Goal: Obtain resource: Download file/media

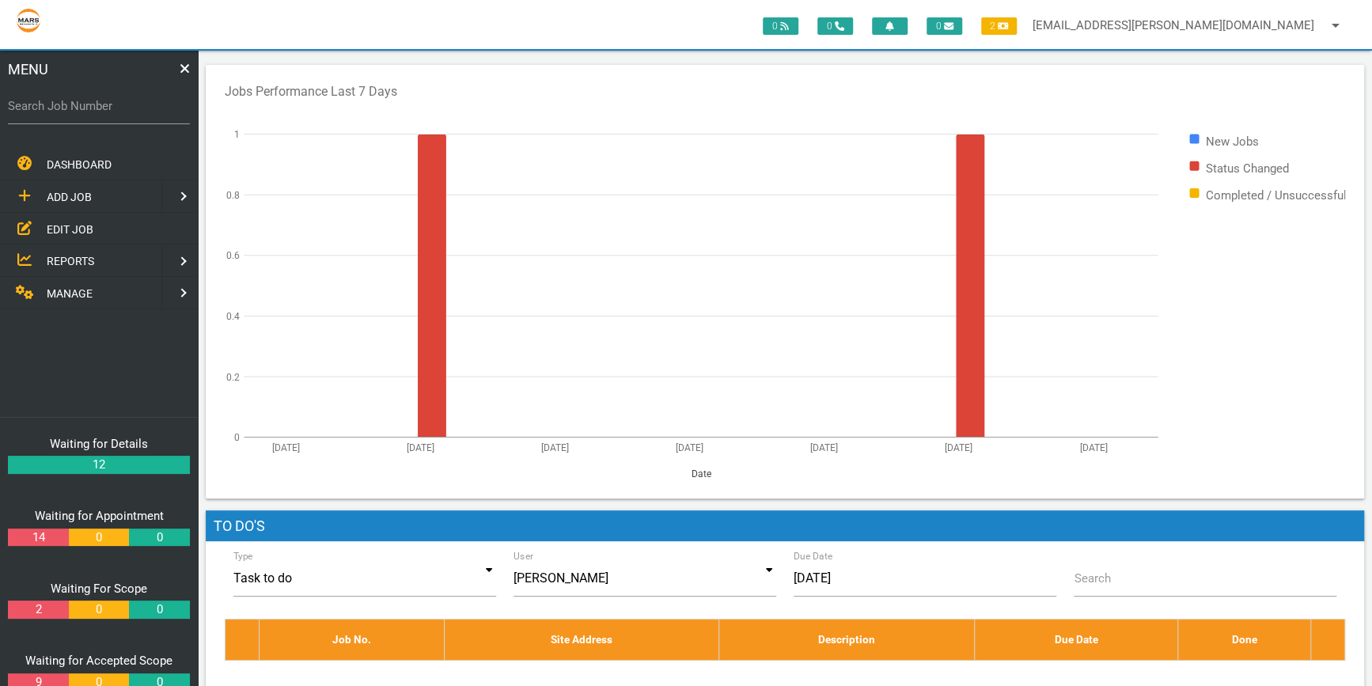
click at [48, 111] on label "Search Job Number" at bounding box center [99, 106] width 182 height 18
click at [48, 111] on input "Search Job Number" at bounding box center [99, 106] width 182 height 36
drag, startPoint x: 17, startPoint y: 107, endPoint x: 47, endPoint y: 100, distance: 31.7
click at [17, 107] on label "Search Job Number" at bounding box center [99, 106] width 182 height 18
click at [17, 107] on input "Search Job Number" at bounding box center [99, 106] width 182 height 36
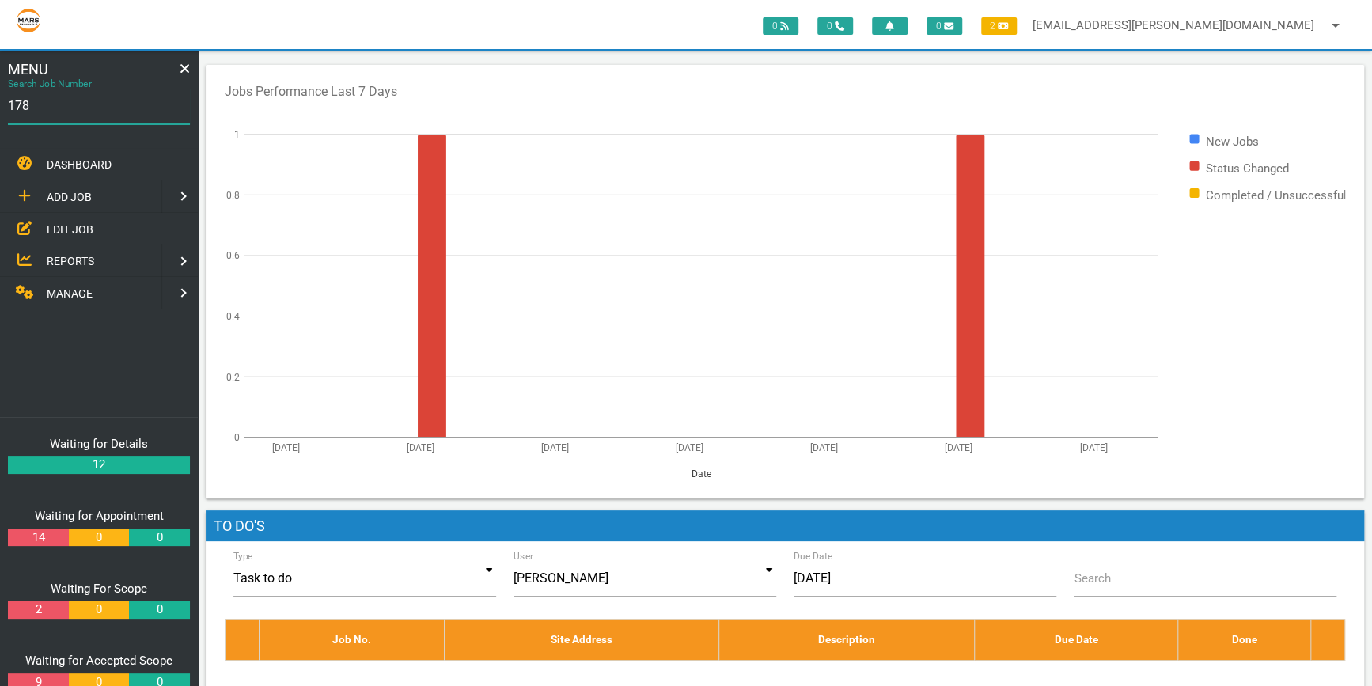
type input "1781"
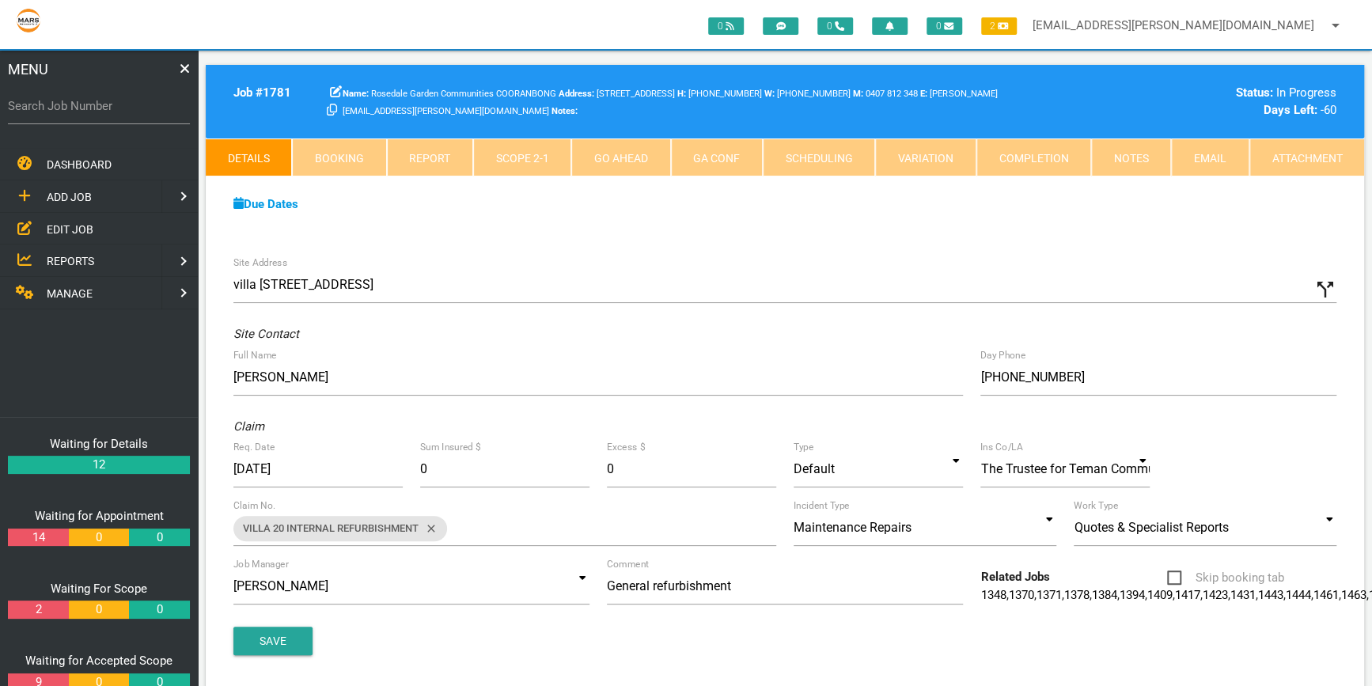
click at [536, 156] on link "Scope 2 - 1" at bounding box center [522, 157] width 98 height 38
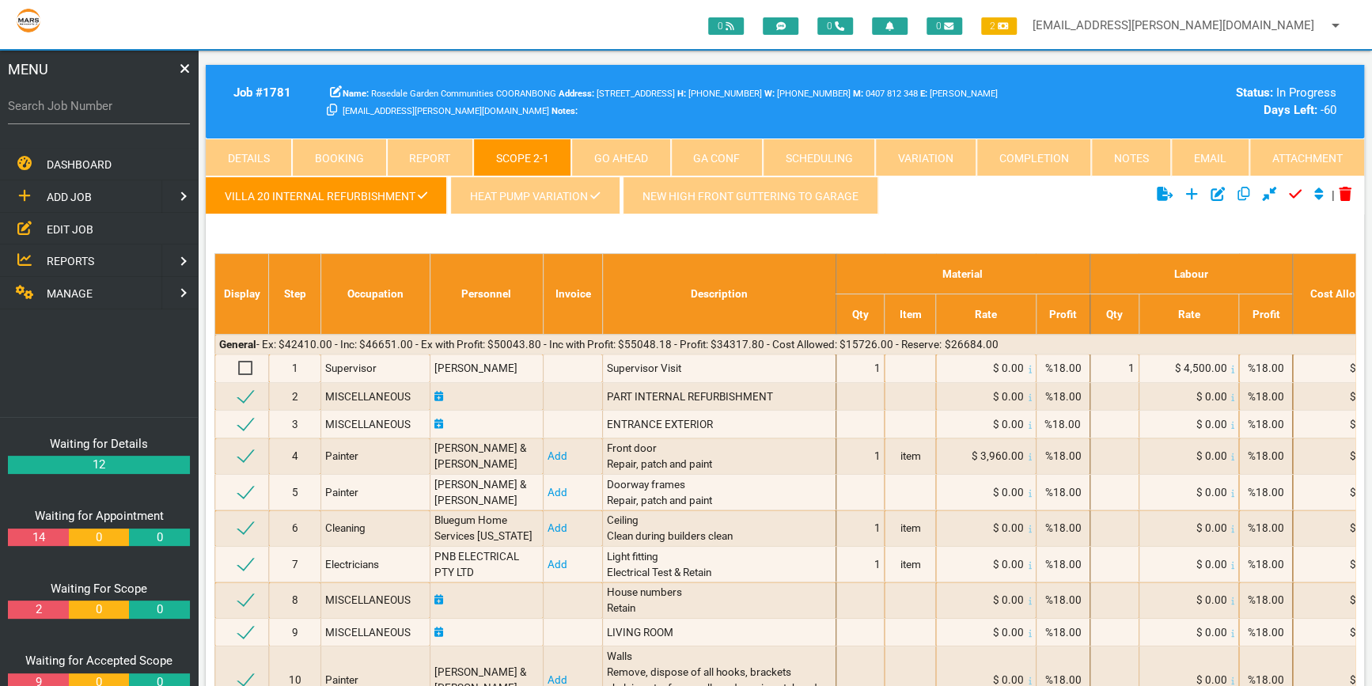
click at [710, 195] on link "New high front guttering to garage" at bounding box center [751, 195] width 256 height 38
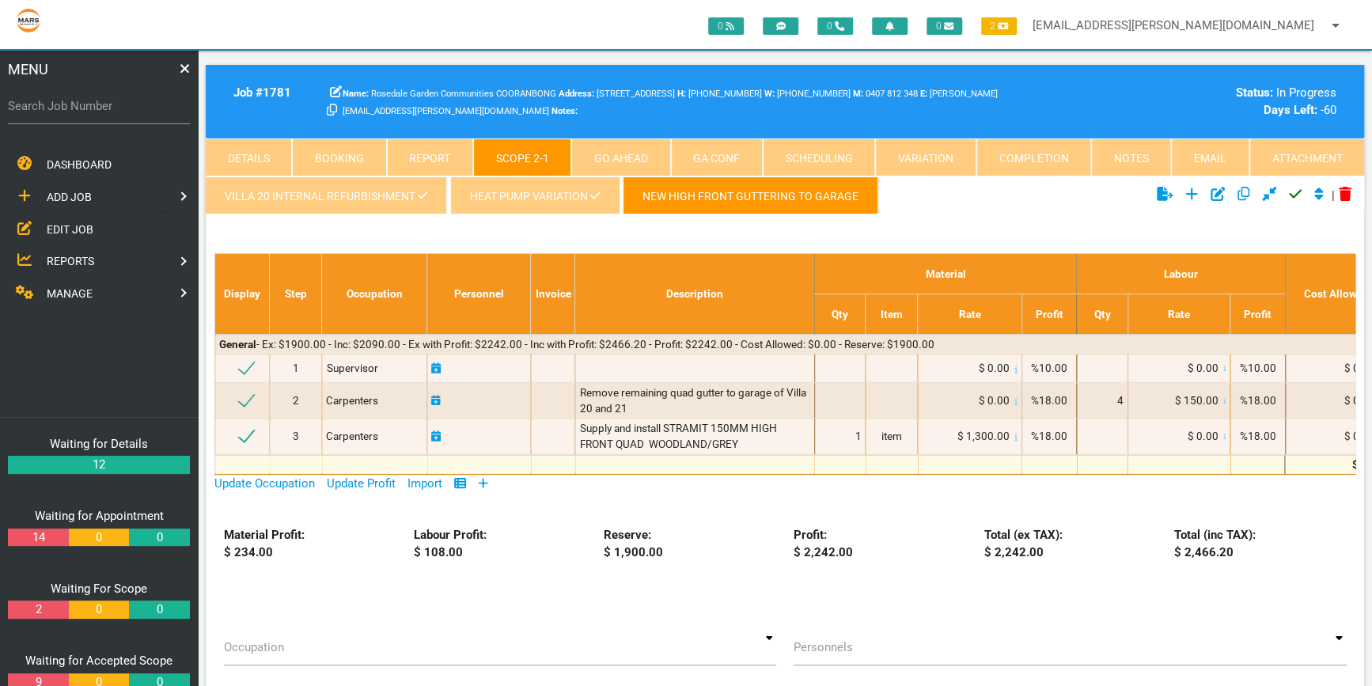
click at [548, 189] on link "Heat pump variation" at bounding box center [534, 195] width 169 height 38
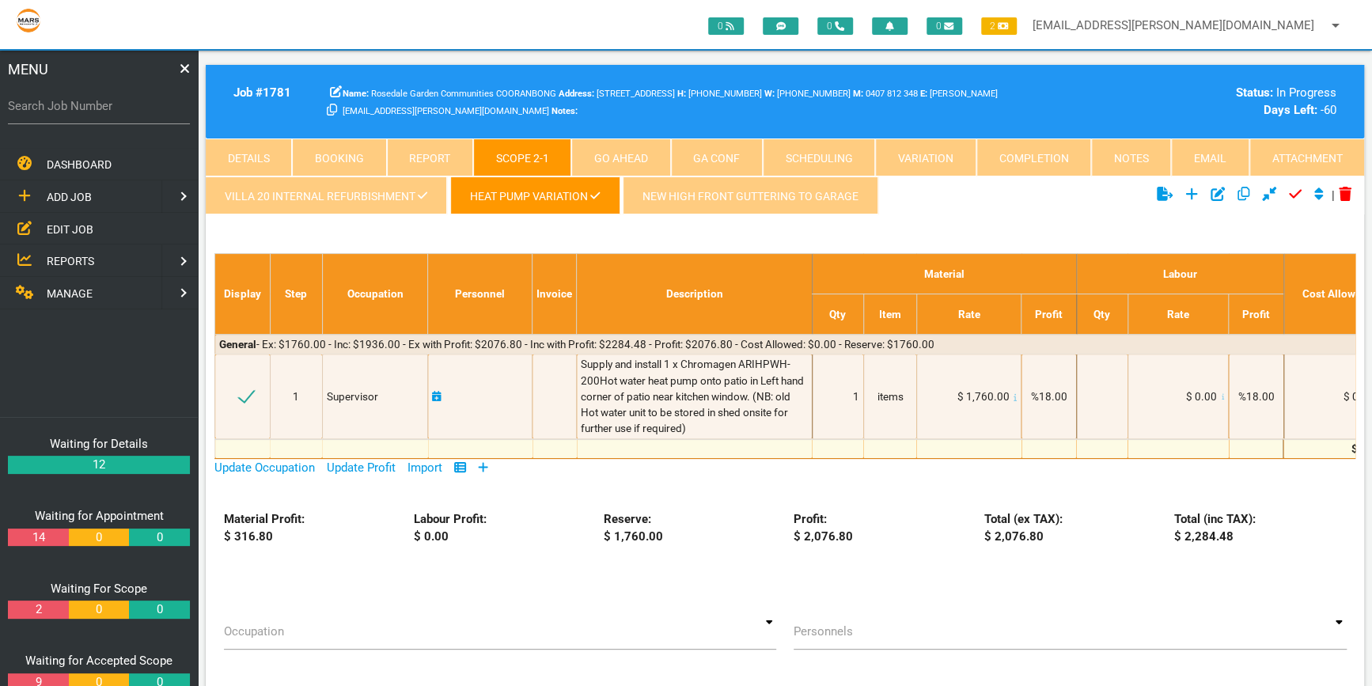
click at [726, 196] on link "New high front guttering to garage" at bounding box center [751, 195] width 256 height 38
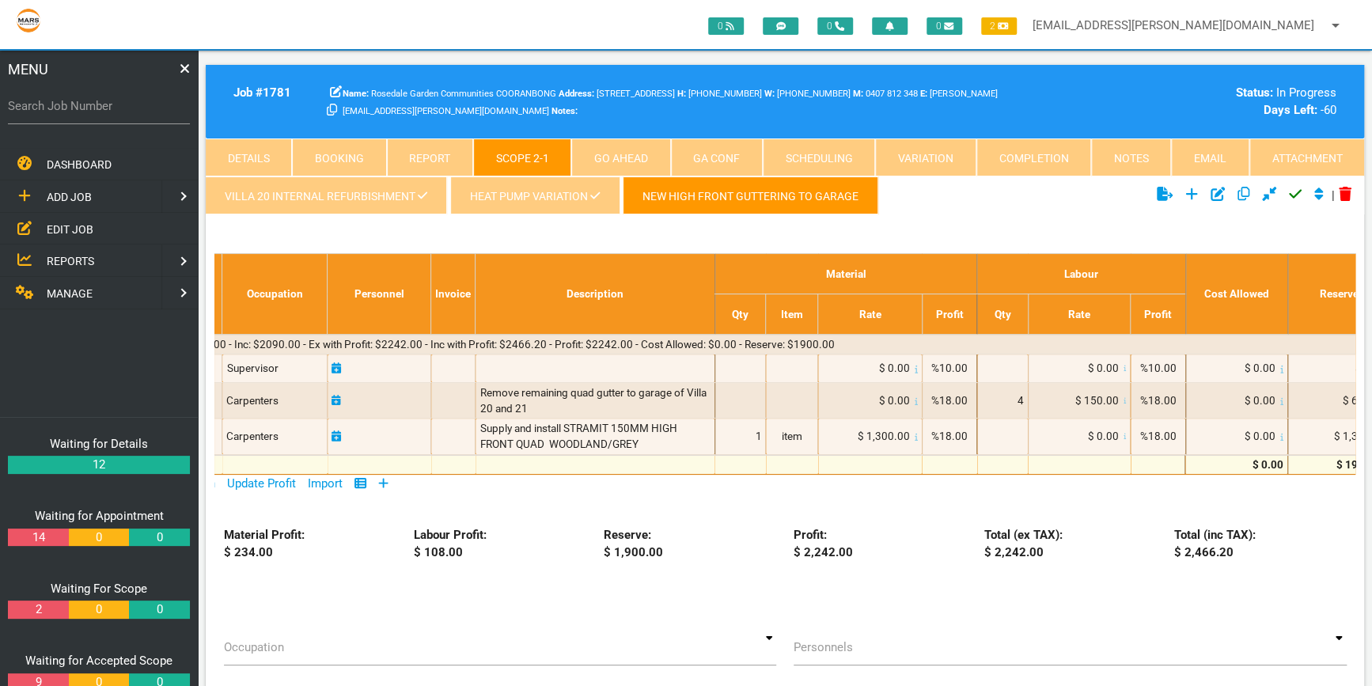
scroll to position [0, 103]
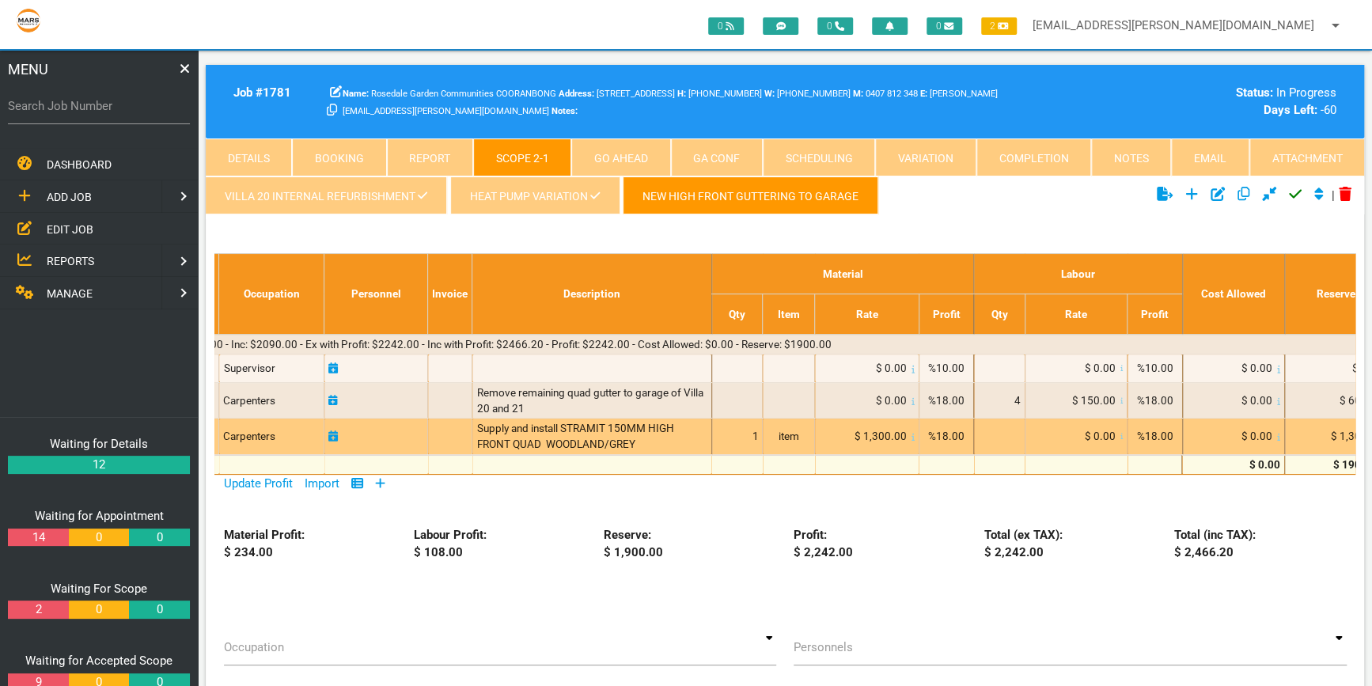
click at [1105, 438] on span "$ 0.00" at bounding box center [1100, 436] width 31 height 13
click at [1105, 439] on span "$ 0.00" at bounding box center [1100, 436] width 31 height 13
click at [1105, 440] on span "$ 0.00" at bounding box center [1100, 436] width 31 height 13
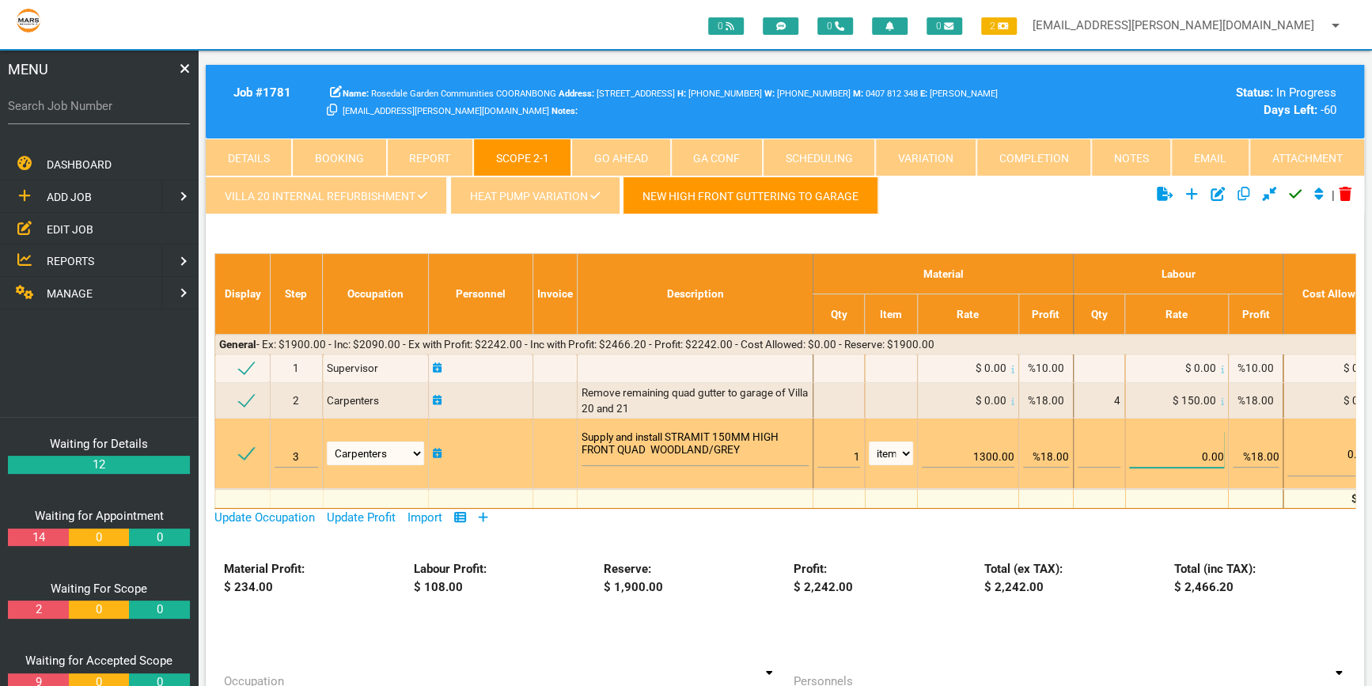
drag, startPoint x: 1105, startPoint y: 440, endPoint x: 1211, endPoint y: 450, distance: 106.5
click at [1211, 450] on input "0.00" at bounding box center [1176, 449] width 95 height 37
click at [1211, 453] on input "0.00" at bounding box center [1176, 449] width 95 height 37
click at [749, 452] on textarea "Supply and install STRAMIT 150MM HIGH FRONT QUAD WOODLAND/GREY" at bounding box center [695, 448] width 227 height 36
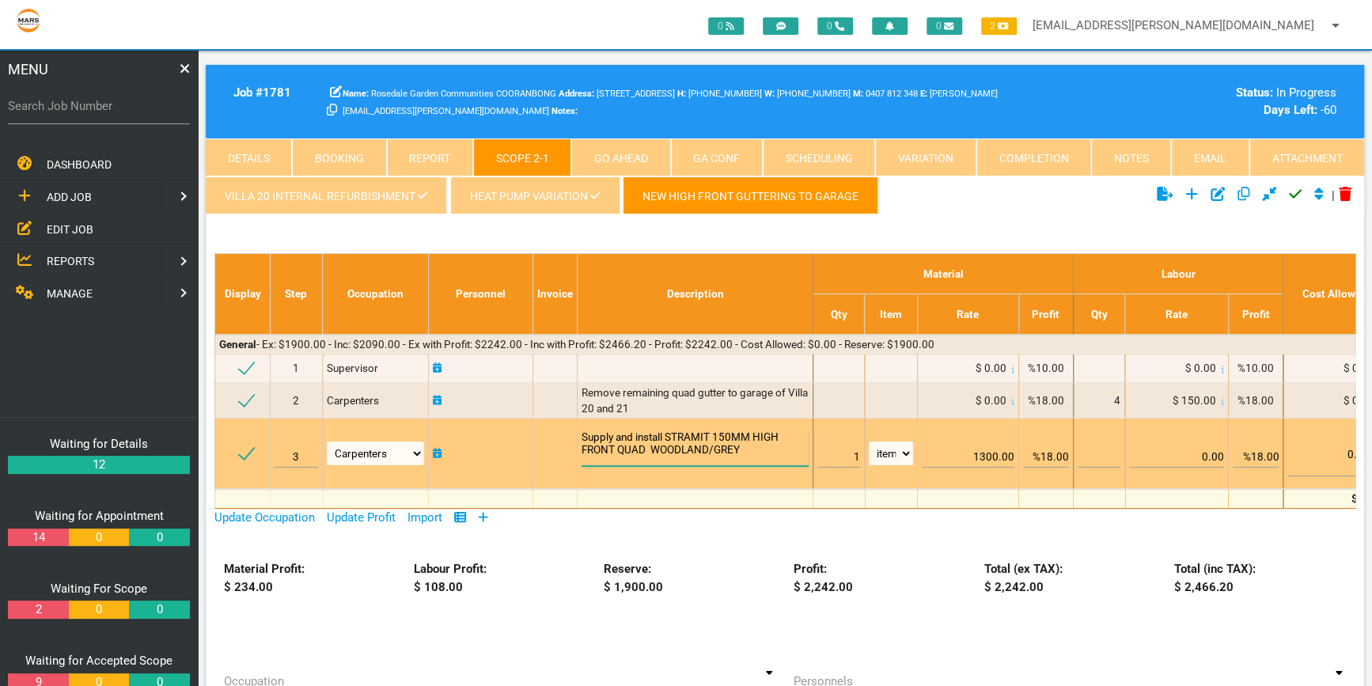
click at [749, 452] on textarea "Supply and install STRAMIT 150MM HIGH FRONT QUAD WOODLAND/GREY" at bounding box center [695, 448] width 227 height 36
click at [749, 454] on textarea "Supply and install STRAMIT 150MM HIGH FRONT QUAD WOODLAND/GREY" at bounding box center [695, 448] width 227 height 36
type textarea "Supply and install STRAMIT 150MM HIGH FRONT QUAD WOODLAND/GREY including gutter…"
click at [1211, 451] on input "0.00" at bounding box center [1176, 449] width 95 height 37
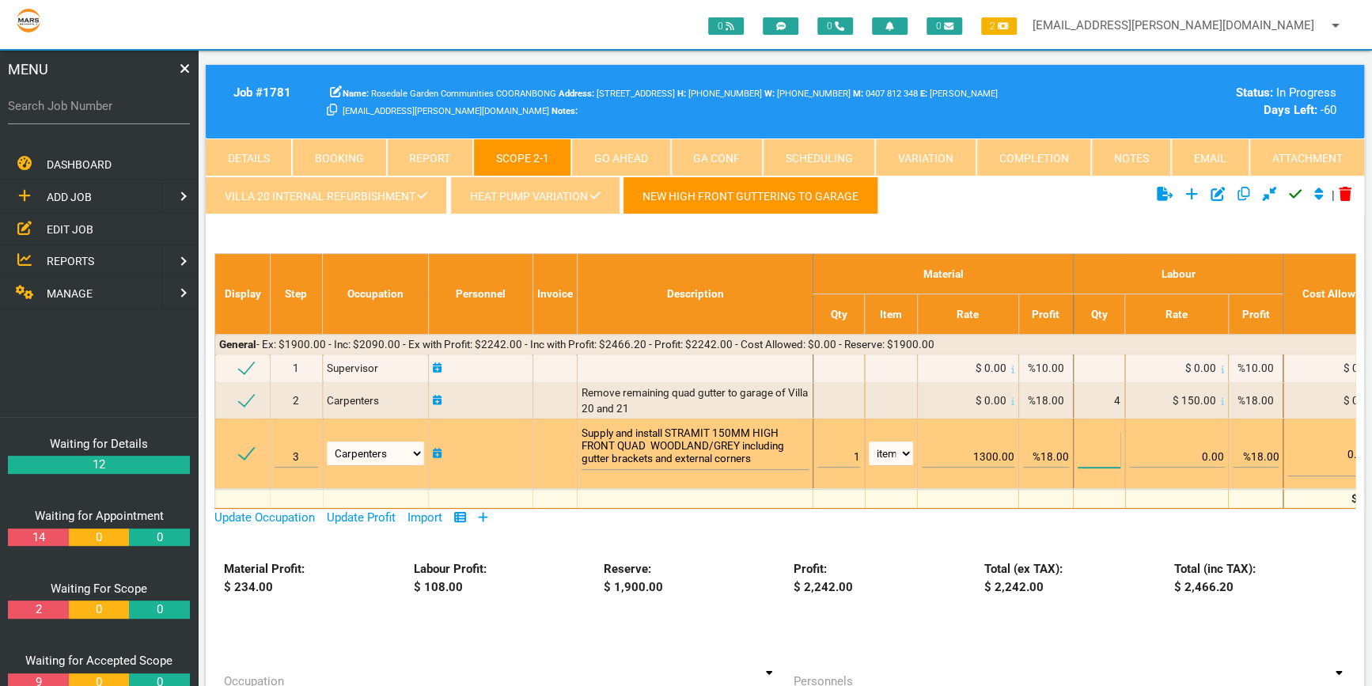
click at [1113, 453] on input "text" at bounding box center [1099, 449] width 43 height 37
type input "16"
click at [1212, 453] on input "0.00" at bounding box center [1176, 449] width 95 height 37
click at [1211, 457] on input "0.00" at bounding box center [1176, 449] width 95 height 37
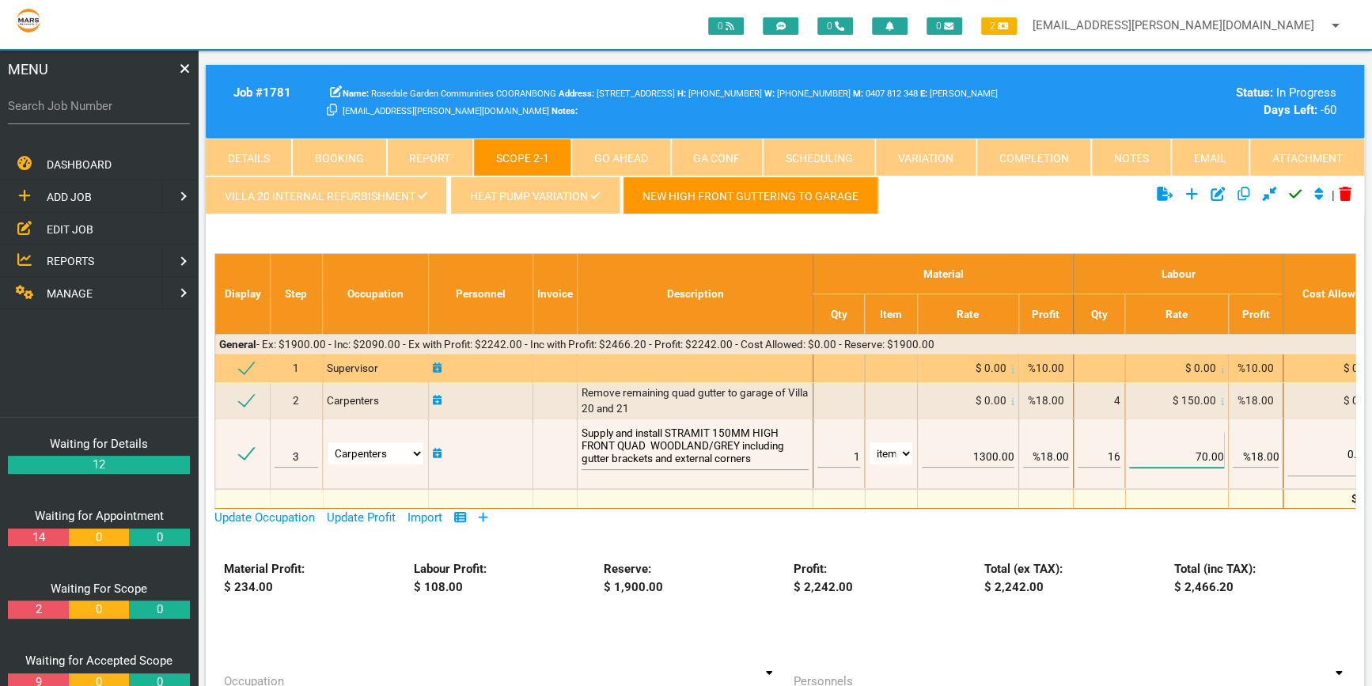
type input "70.00"
click at [1139, 367] on div "$ 0.00" at bounding box center [1176, 368] width 95 height 16
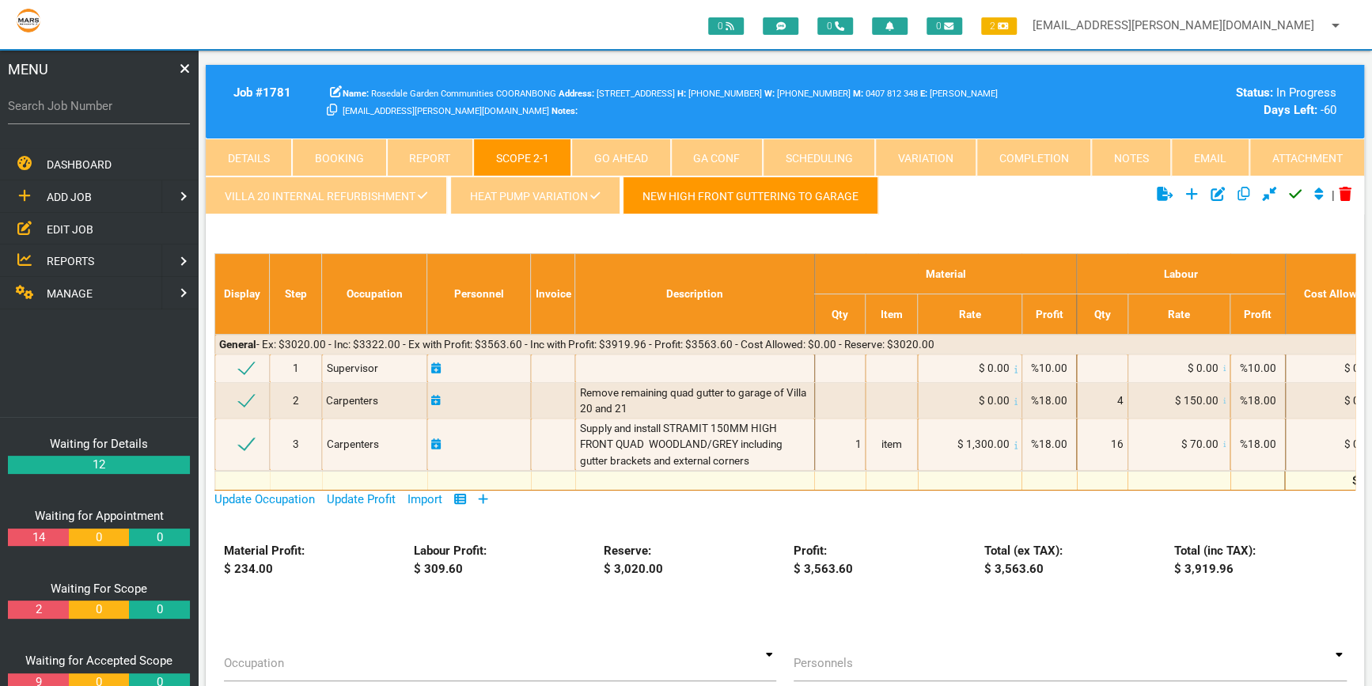
click at [775, 191] on link "New high front guttering to garage" at bounding box center [751, 195] width 256 height 38
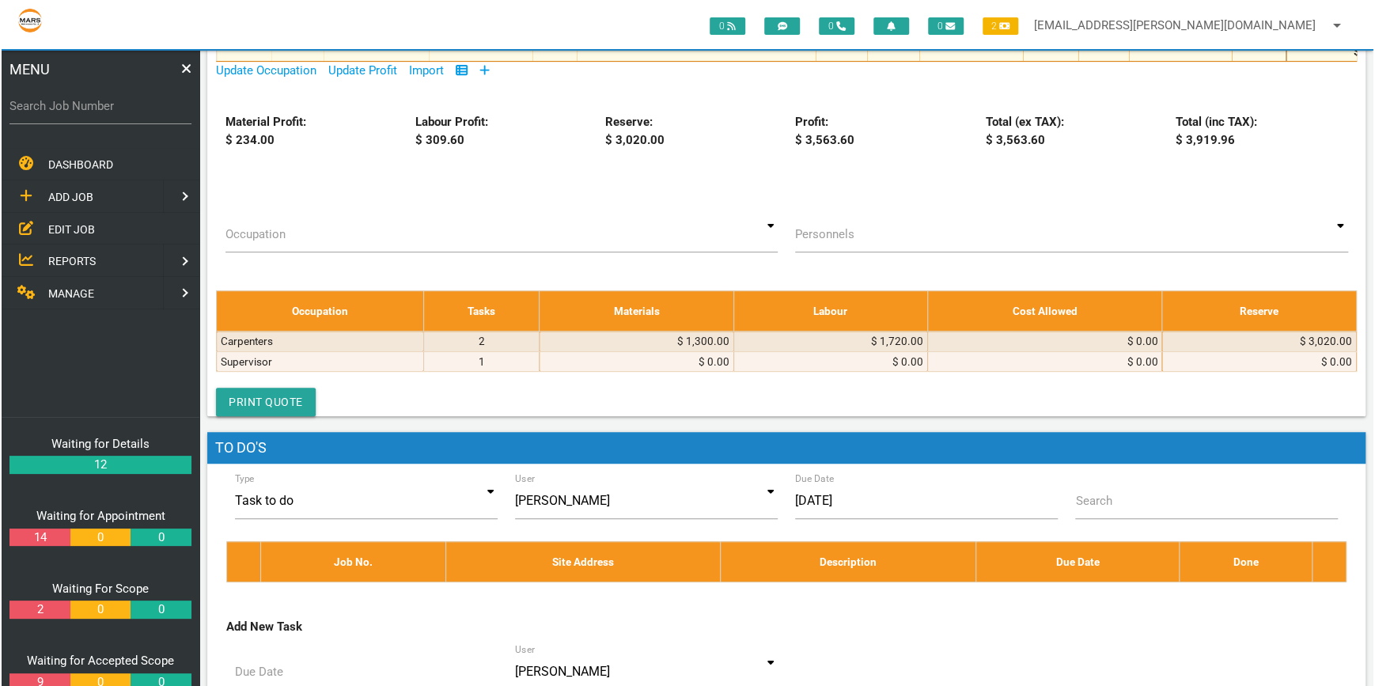
scroll to position [431, 0]
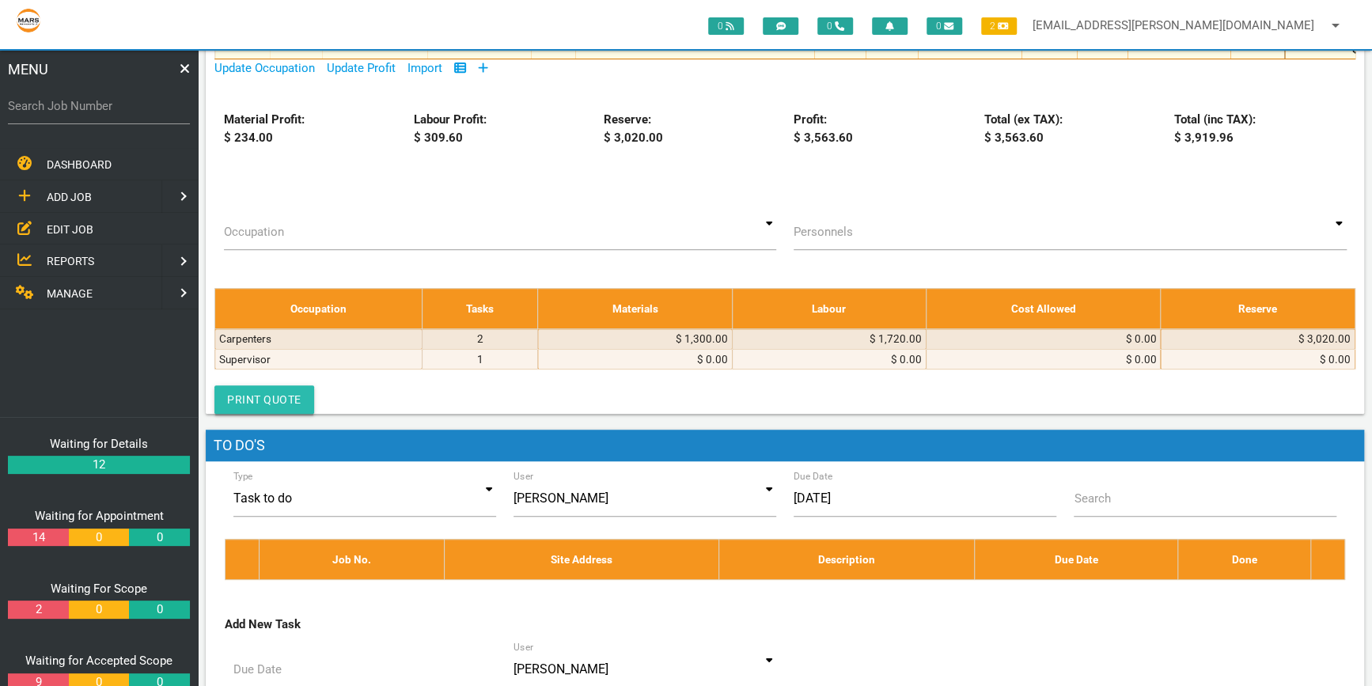
click at [273, 396] on link "Print Quote" at bounding box center [264, 399] width 100 height 28
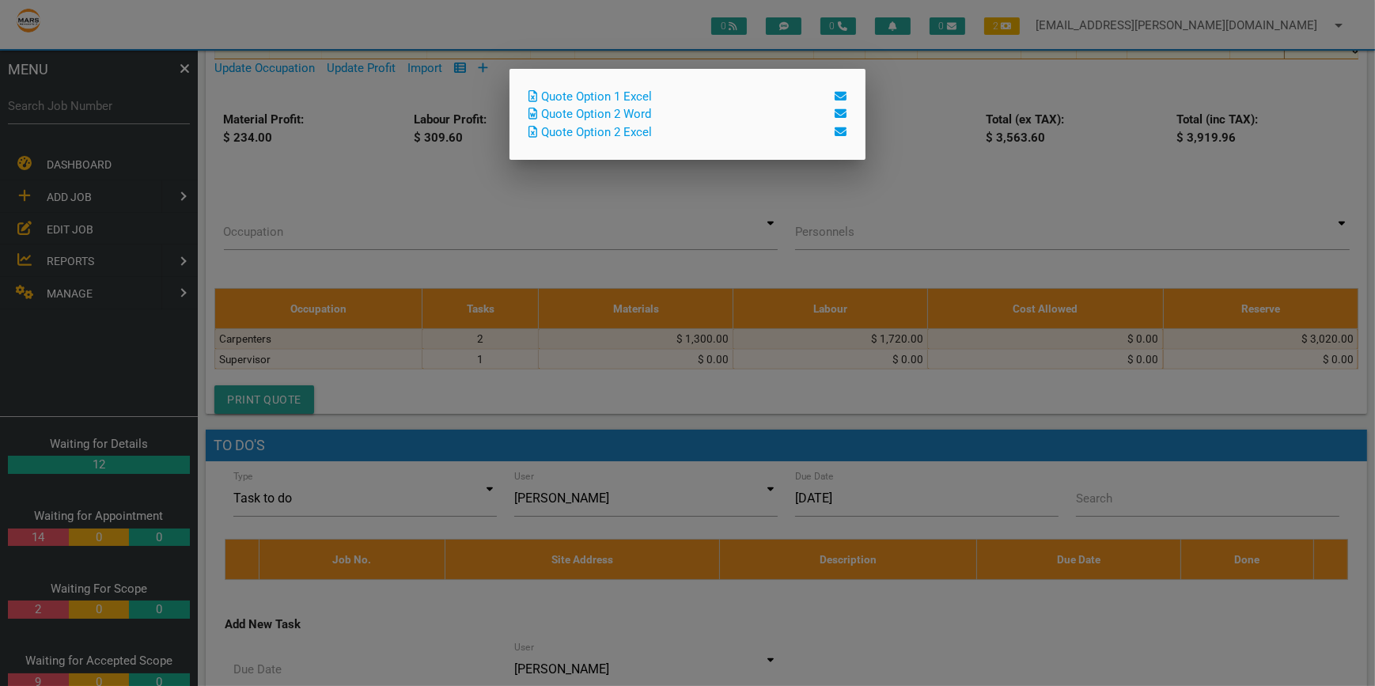
click at [639, 107] on link "Quote Option 2 Word" at bounding box center [590, 114] width 123 height 14
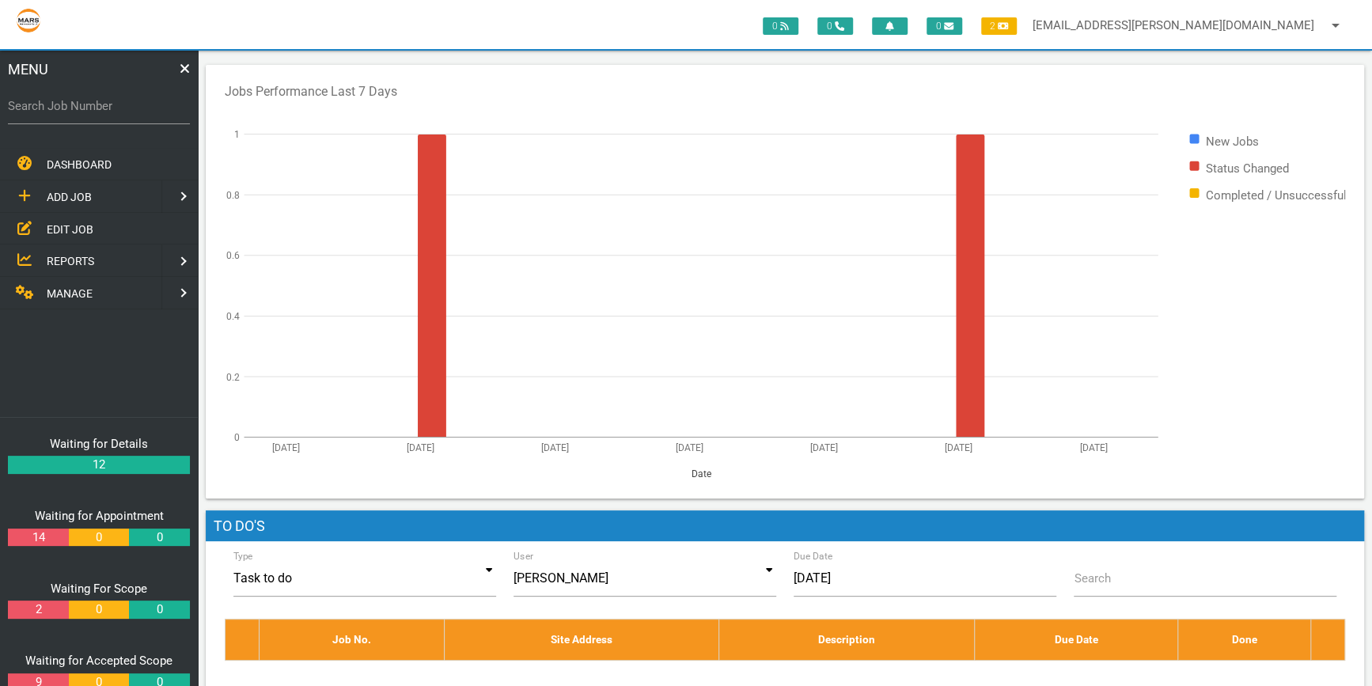
click at [1215, 324] on rect at bounding box center [785, 282] width 1120 height 396
click at [28, 109] on label "Search Job Number" at bounding box center [99, 106] width 182 height 18
click at [28, 109] on input "Search Job Number" at bounding box center [99, 106] width 182 height 36
type input "1781"
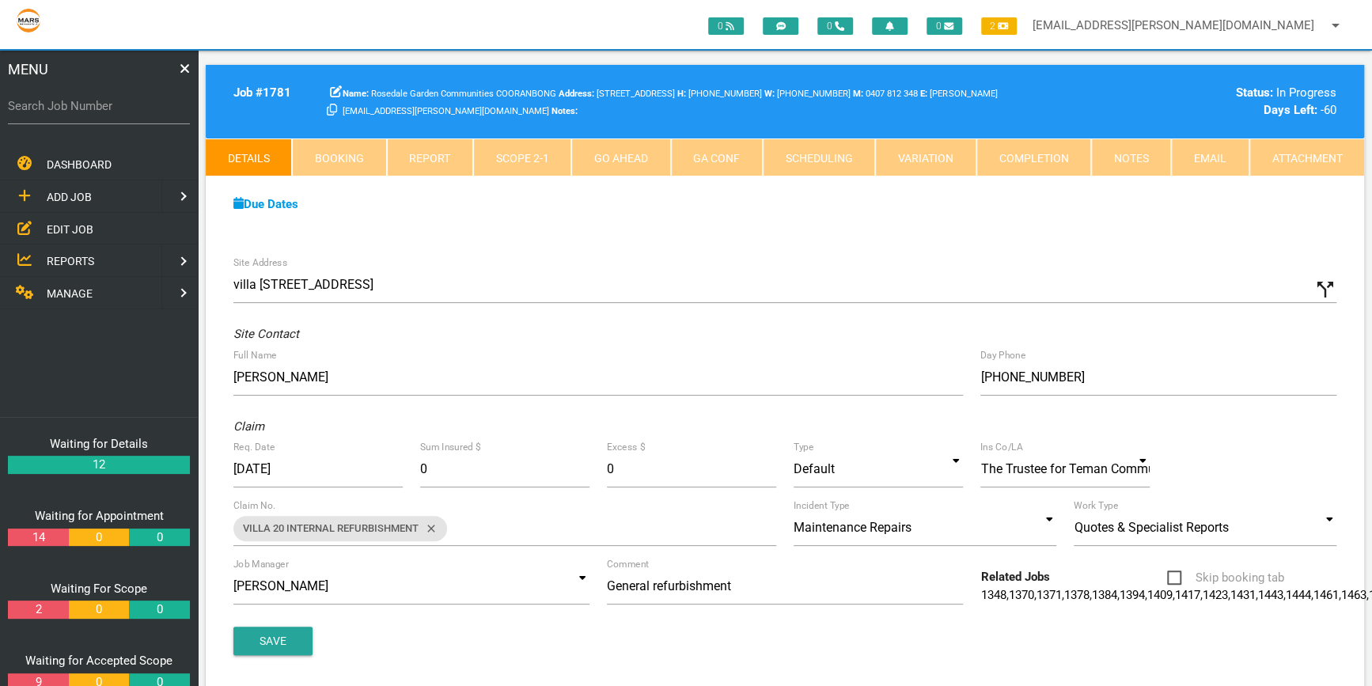
click at [529, 152] on link "Scope 2 - 1" at bounding box center [522, 157] width 98 height 38
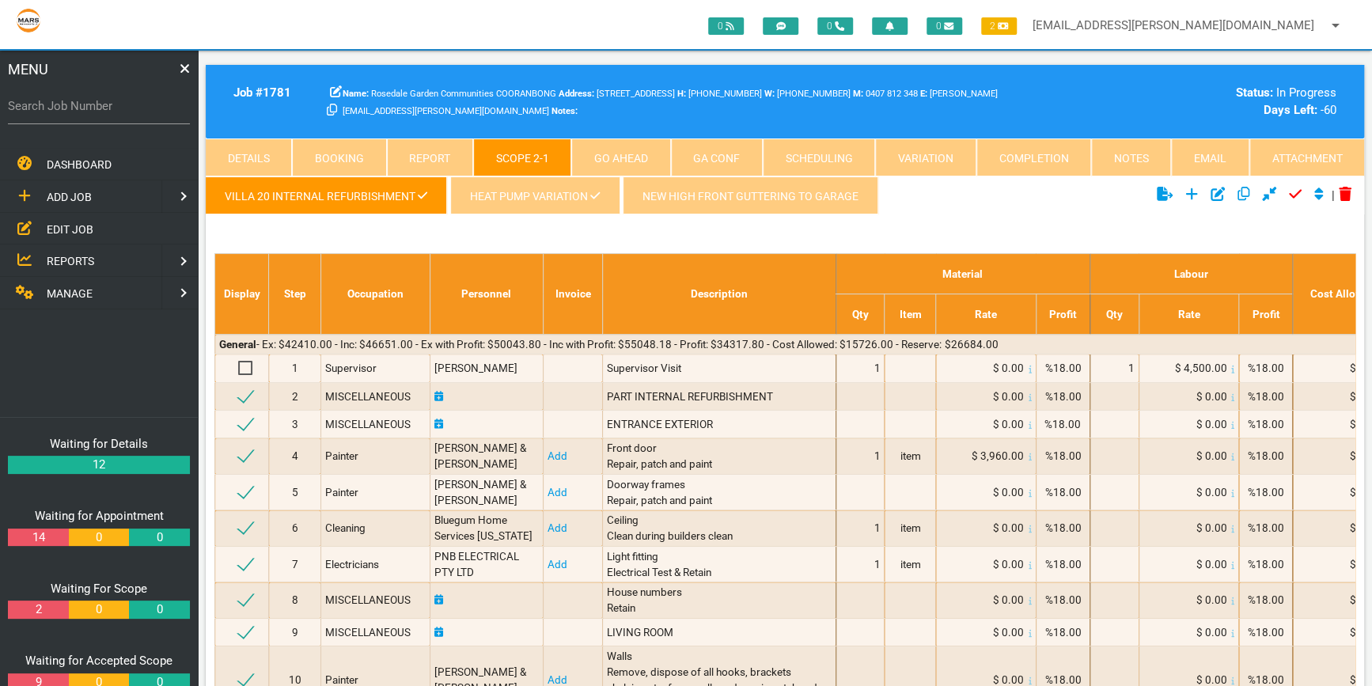
click at [758, 194] on link "New high front guttering to garage" at bounding box center [751, 195] width 256 height 38
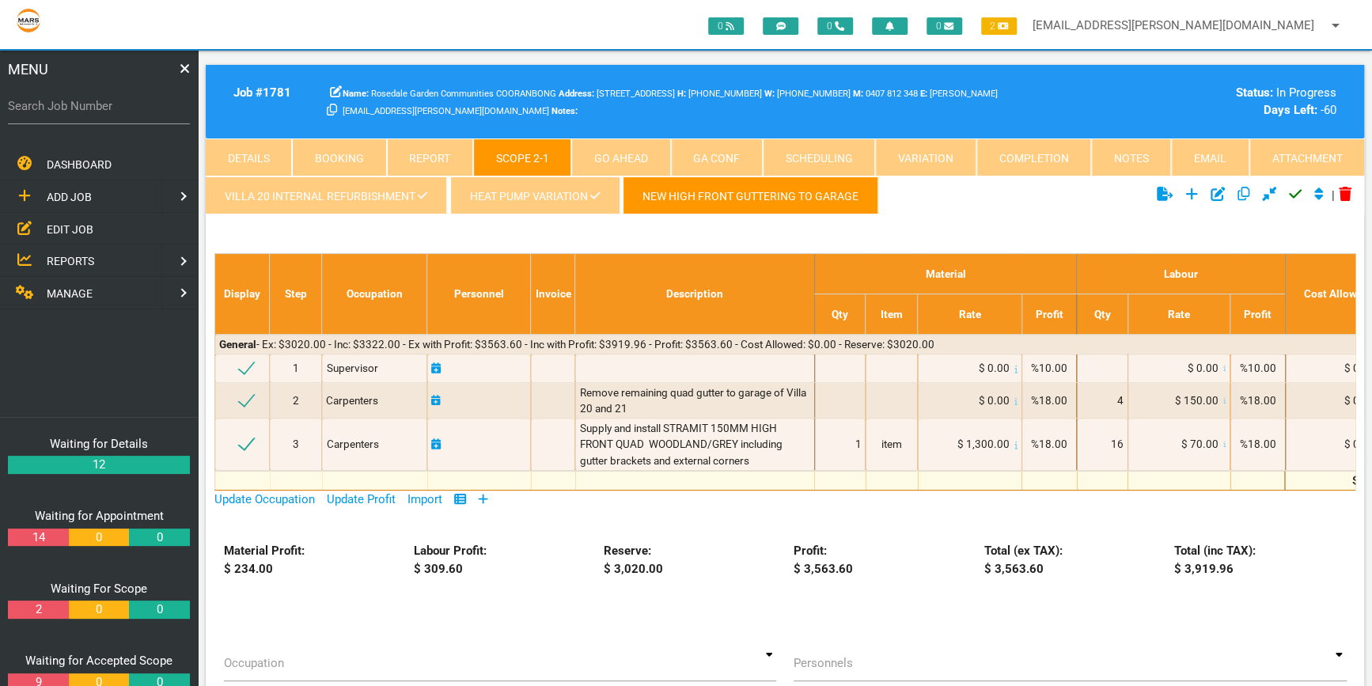
click at [933, 212] on ul "VILLA 20 INTERNAL REFURBISHMENT Heat pump variation New high front guttering to…" at bounding box center [592, 198] width 772 height 44
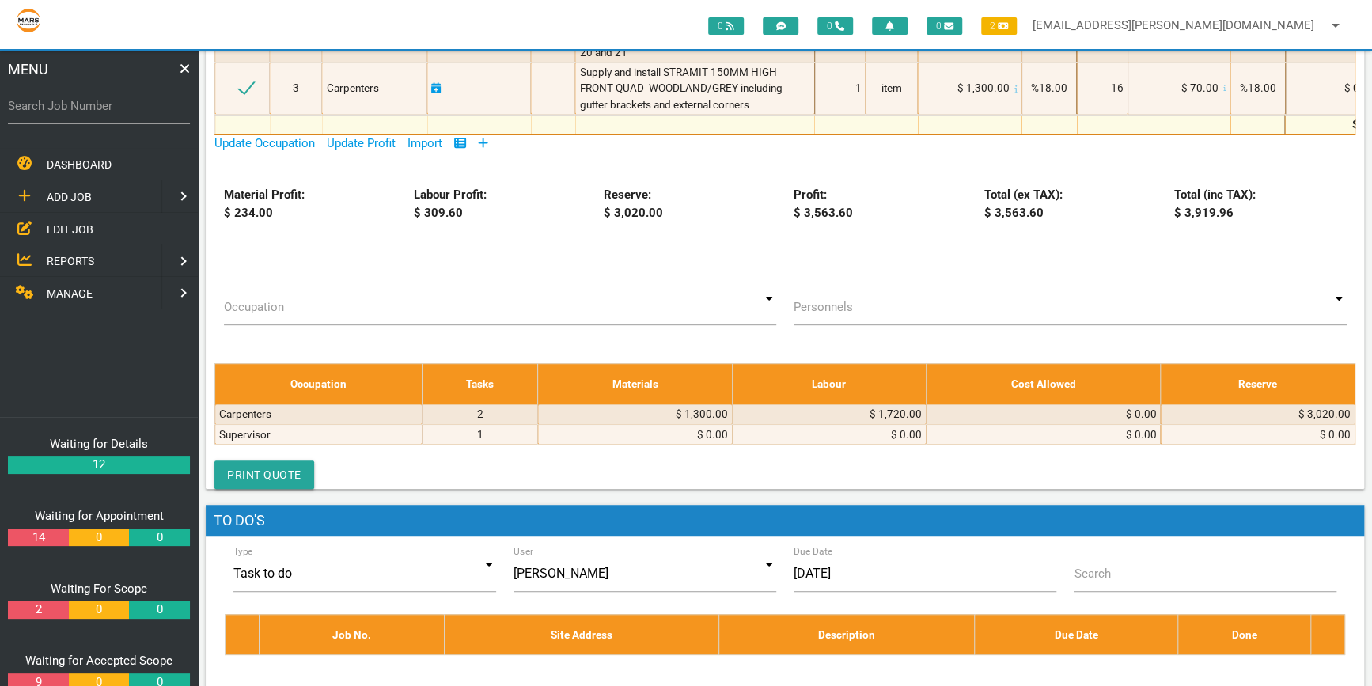
scroll to position [359, 0]
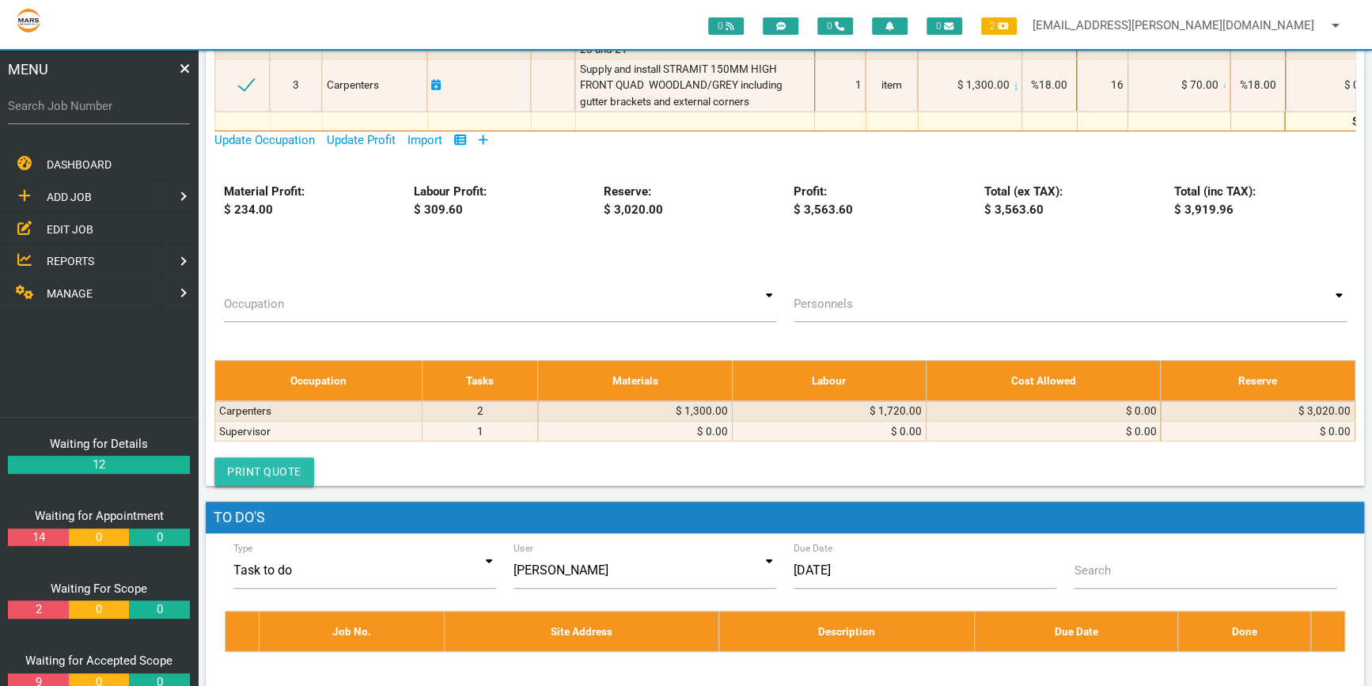
click at [272, 471] on link "Print Quote" at bounding box center [264, 471] width 100 height 28
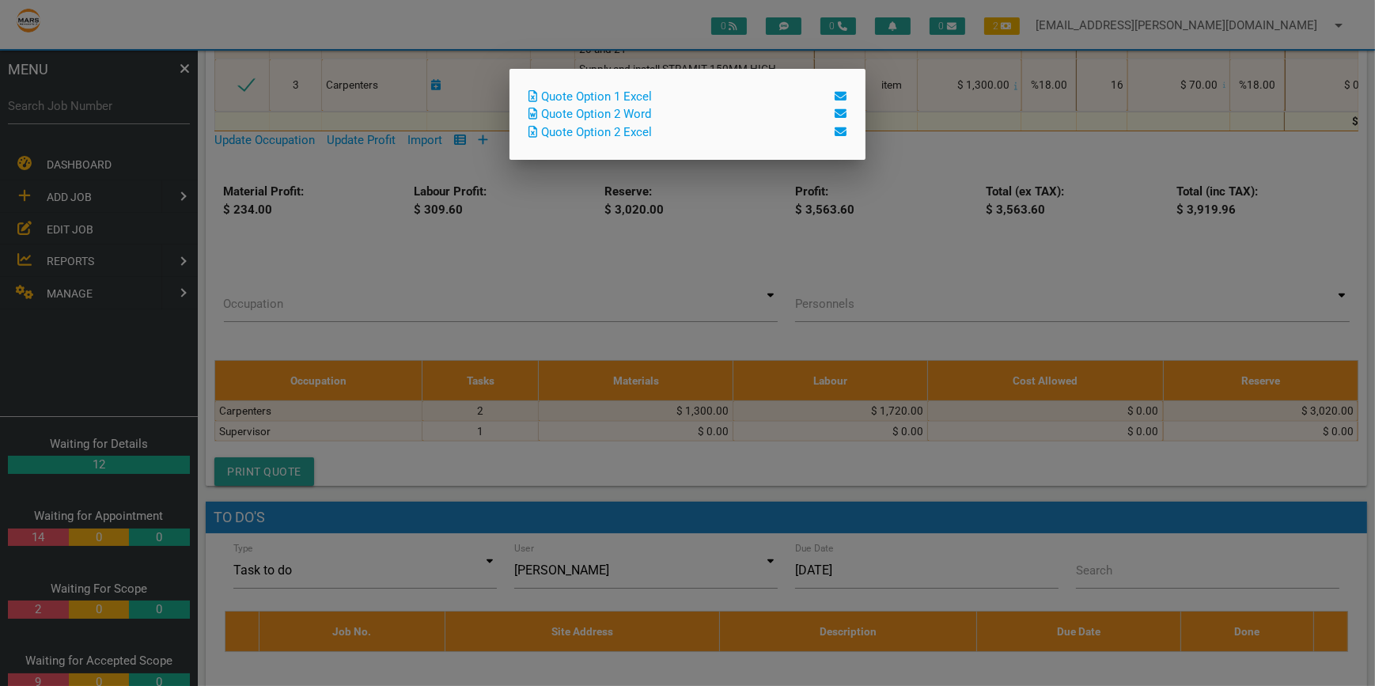
click at [635, 127] on link "Quote Option 2 Excel" at bounding box center [590, 132] width 123 height 14
click at [938, 253] on div at bounding box center [687, 257] width 1375 height 858
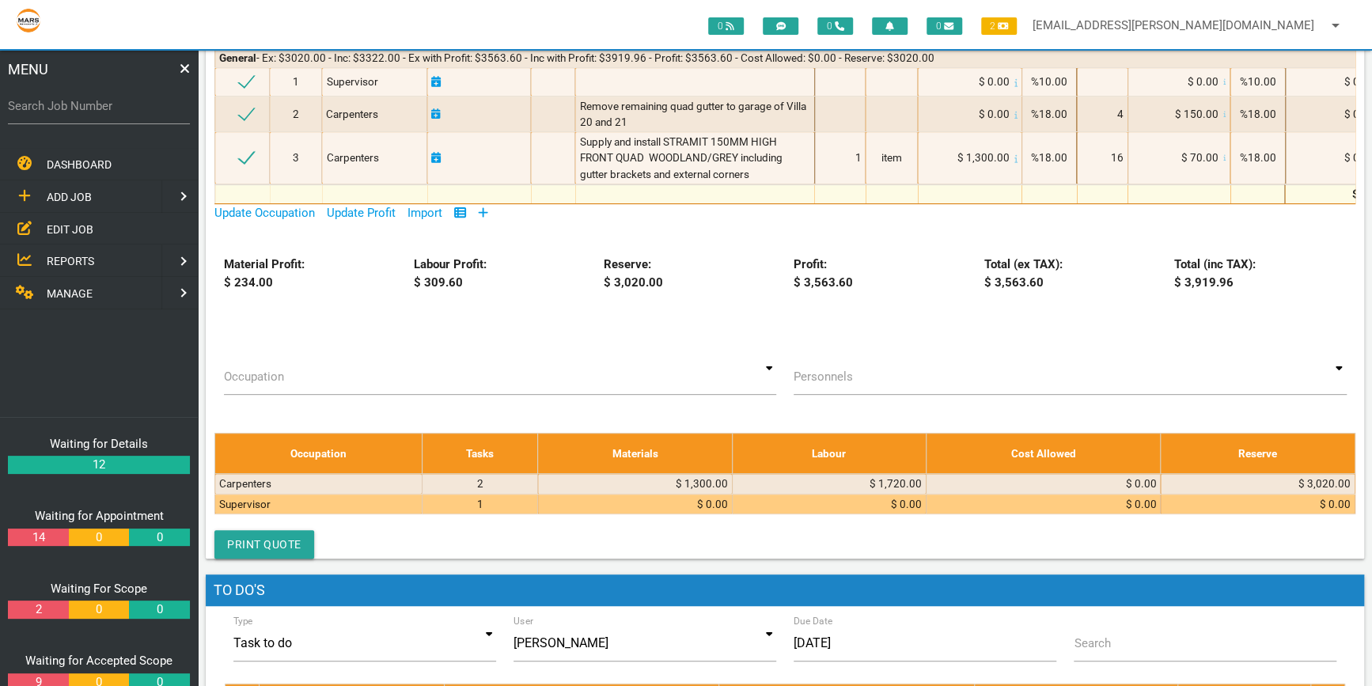
scroll to position [287, 0]
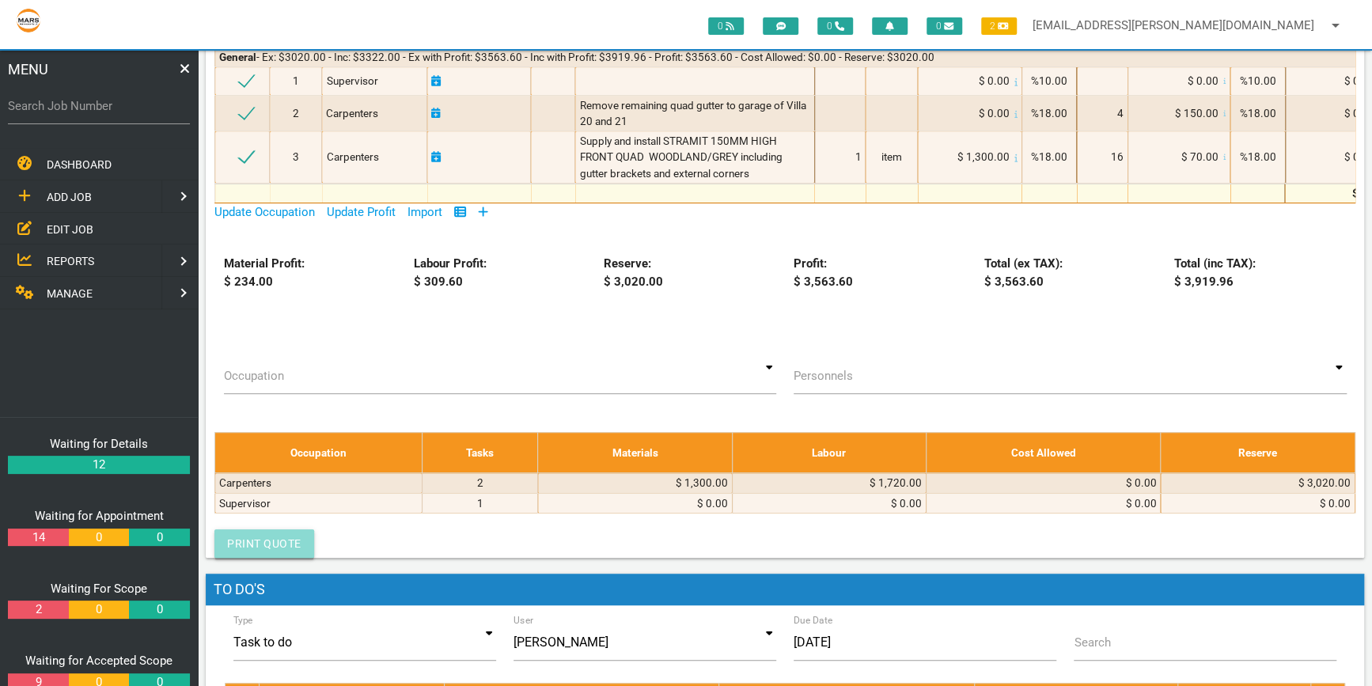
click at [285, 543] on link "Print Quote" at bounding box center [264, 543] width 100 height 28
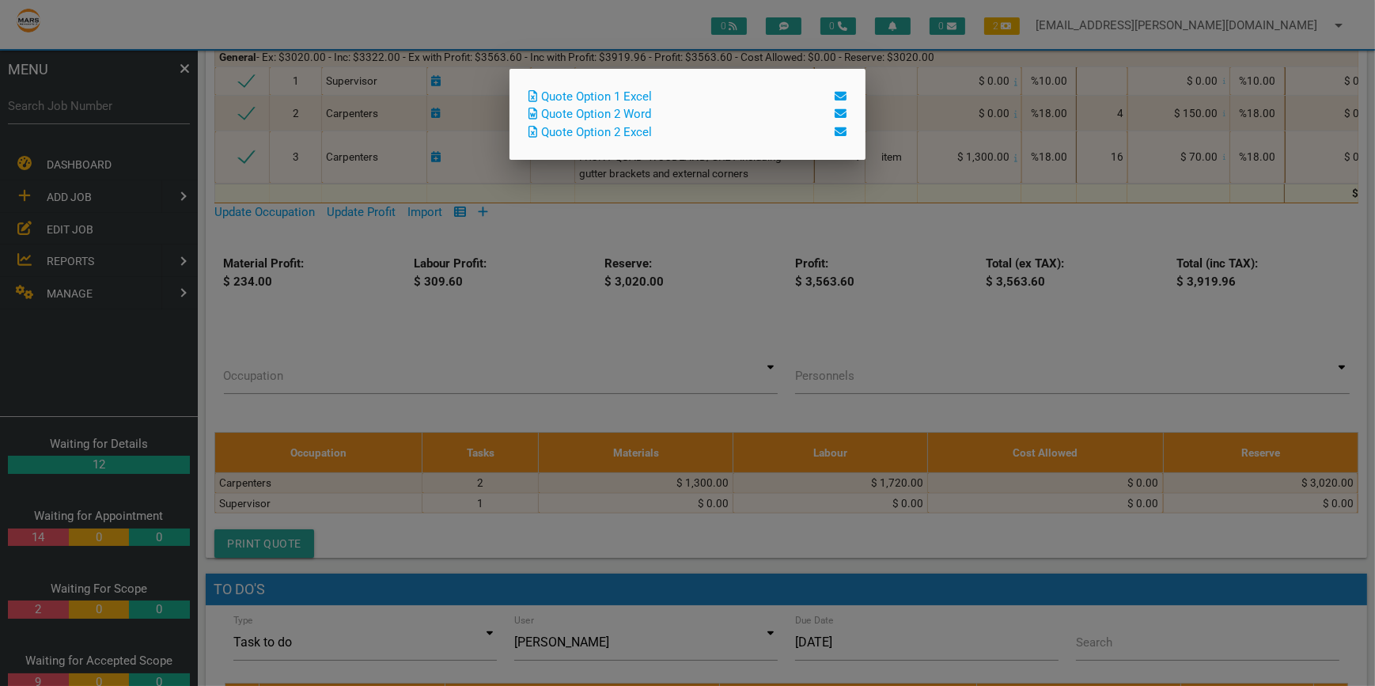
click at [608, 89] on link "Quote Option 1 Excel" at bounding box center [590, 96] width 123 height 14
click at [907, 344] on div at bounding box center [687, 257] width 1375 height 858
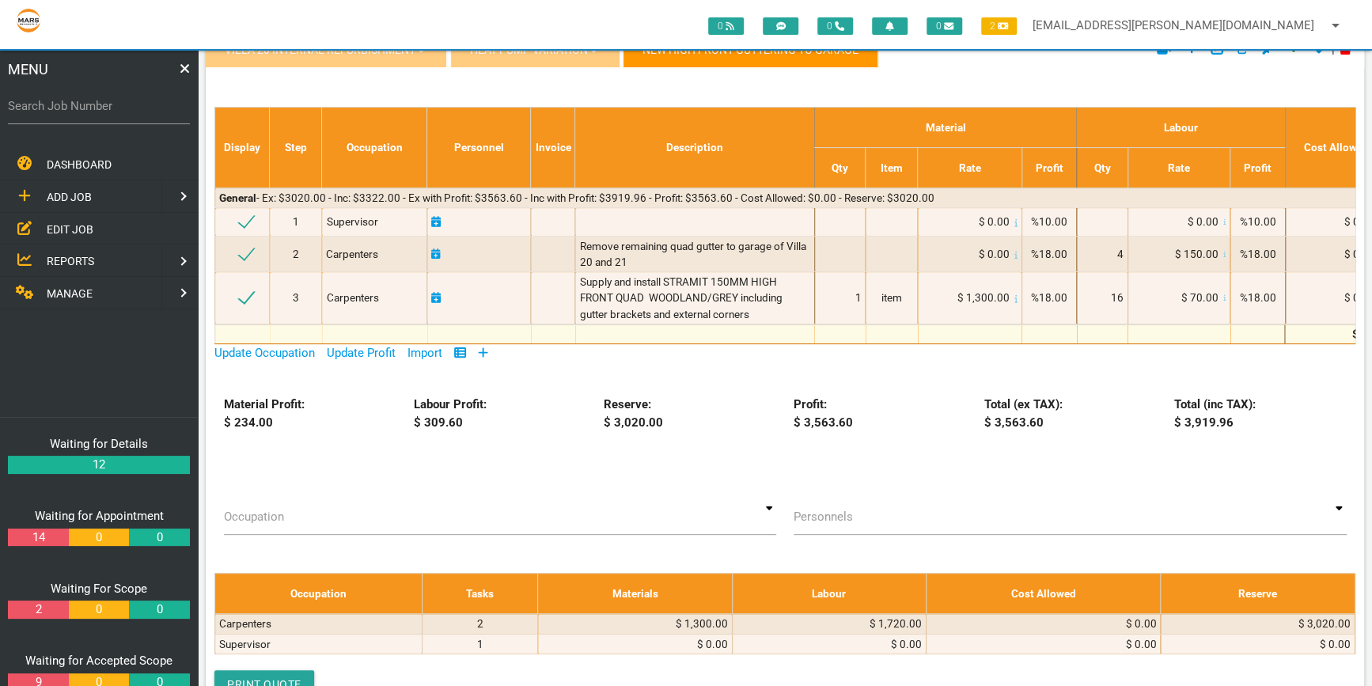
scroll to position [143, 0]
